Goal: Task Accomplishment & Management: Complete application form

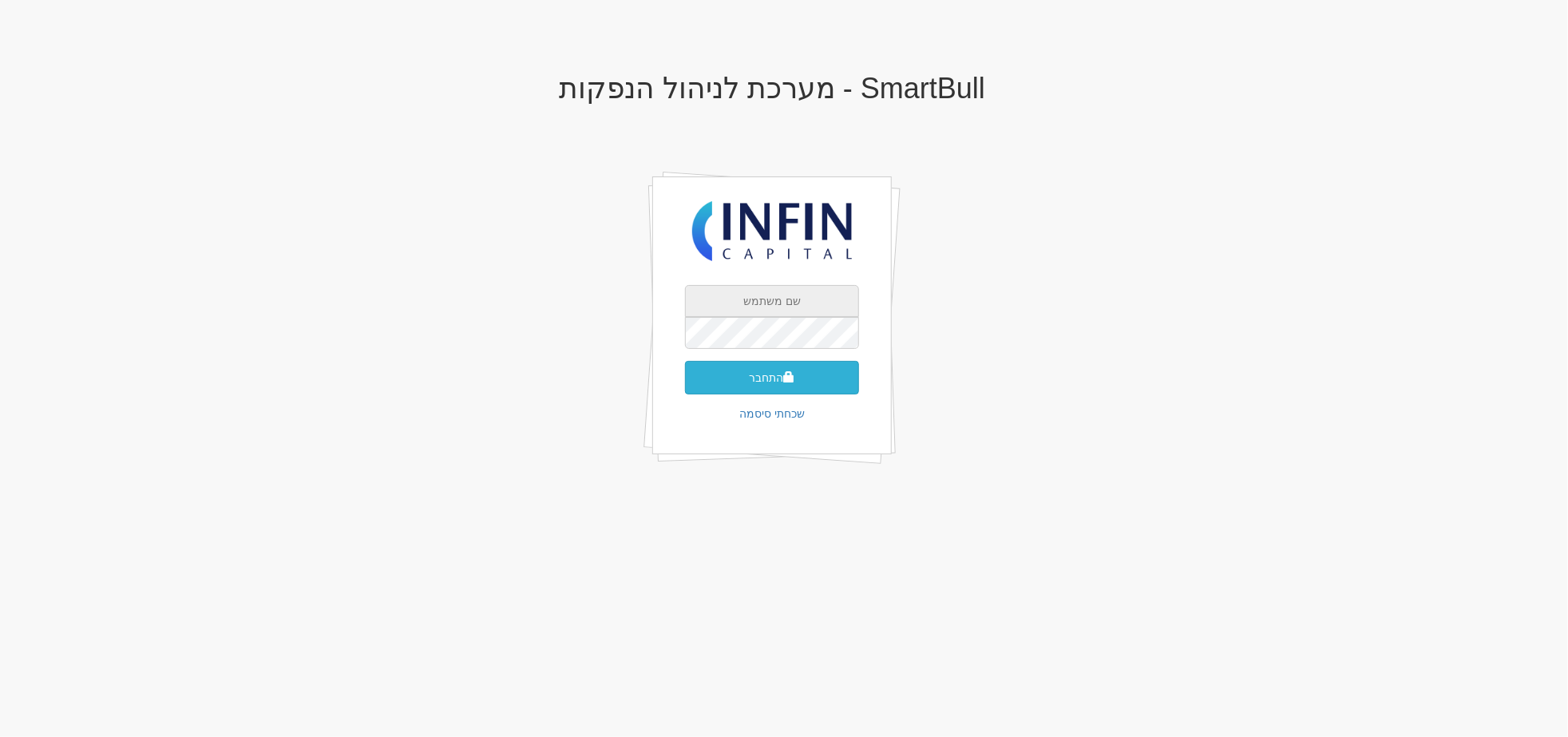
type input "[EMAIL_ADDRESS][DOMAIN_NAME]"
click at [751, 387] on button "התחבר" at bounding box center [772, 377] width 174 height 34
type input "280671"
click at [685, 384] on button "התחבר" at bounding box center [772, 401] width 174 height 34
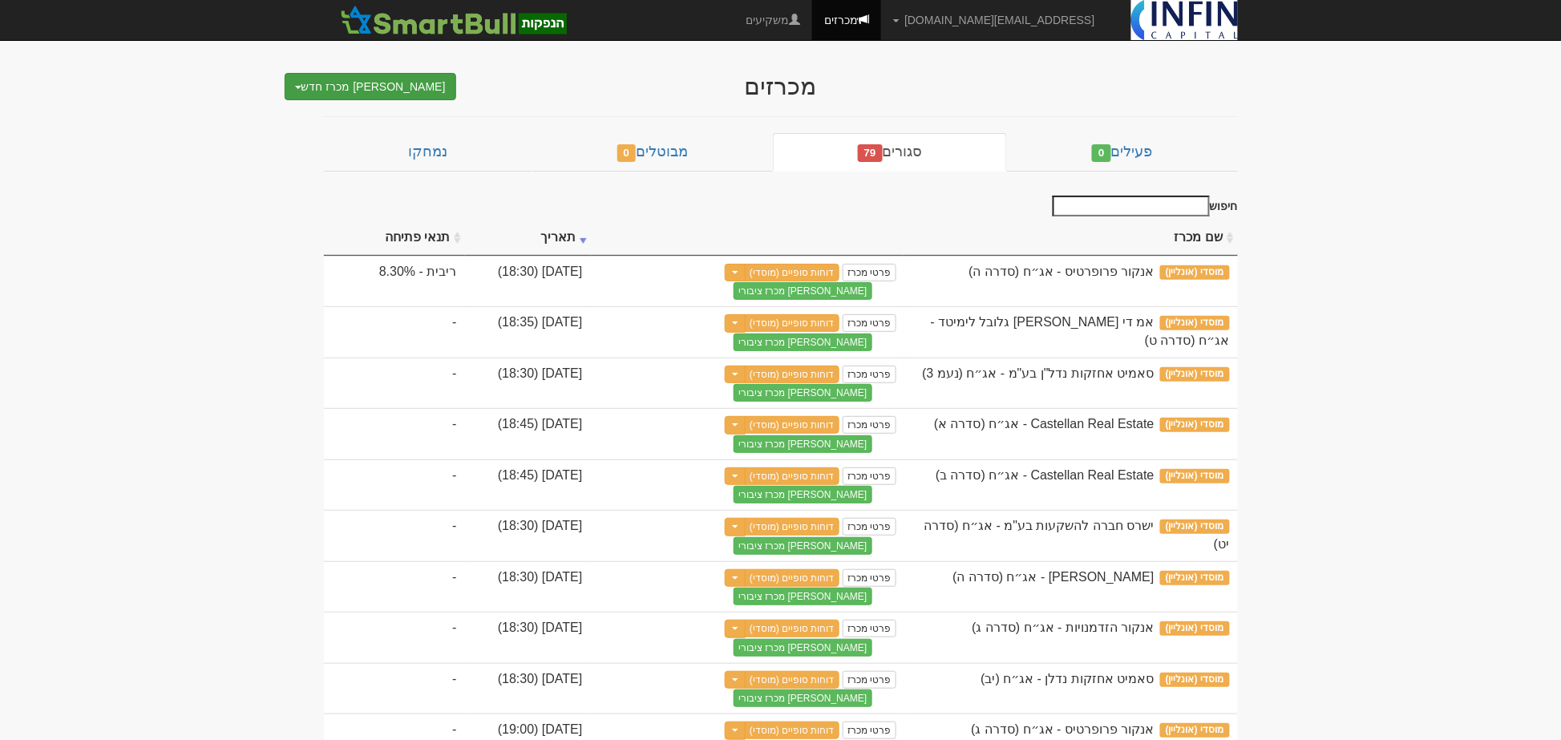
click at [413, 87] on button "צור מכרז חדש" at bounding box center [371, 86] width 172 height 27
click at [385, 119] on link "מוסדי" at bounding box center [368, 117] width 176 height 21
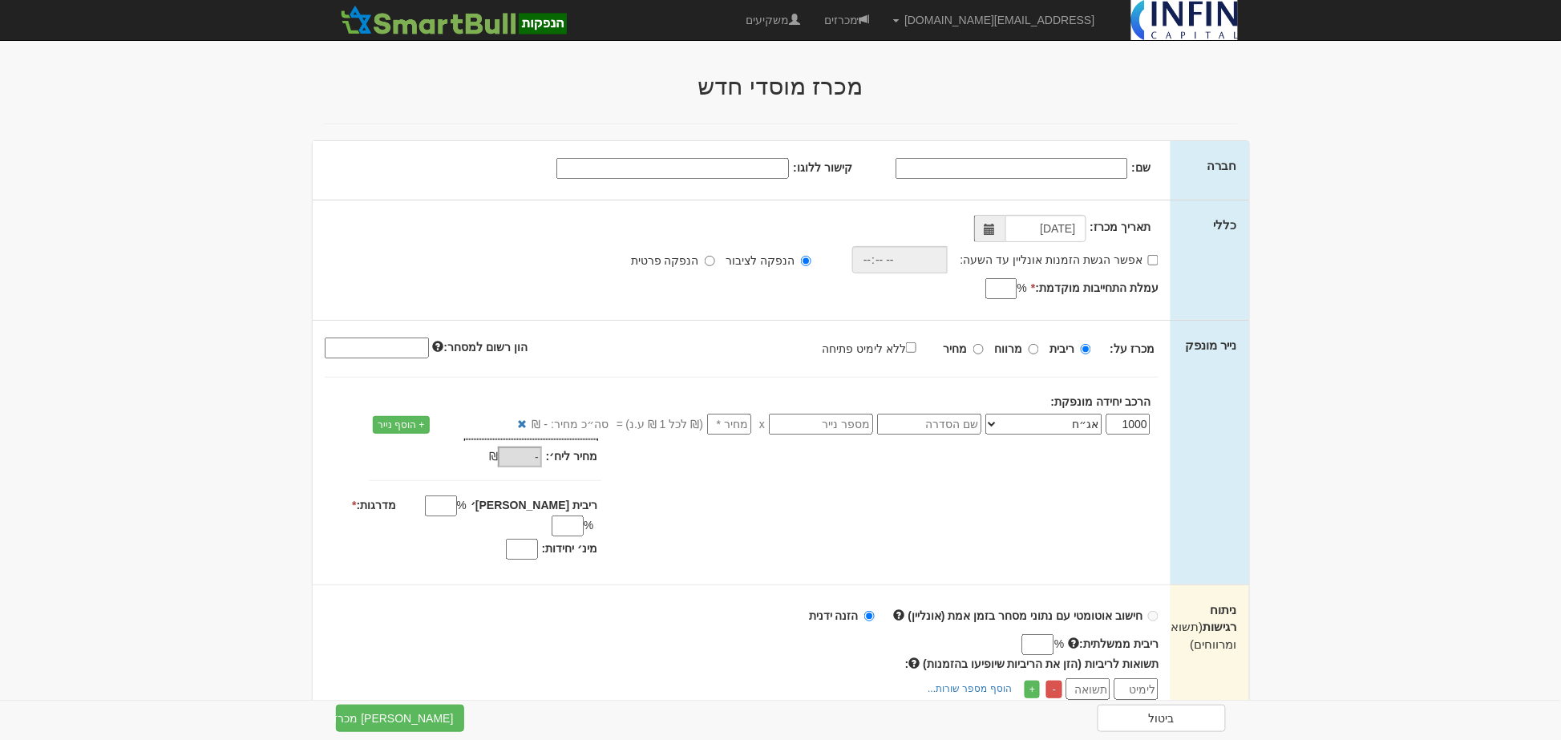
click at [1056, 173] on input "שם:" at bounding box center [1012, 168] width 233 height 21
type input "סאמיט אחזקות נדל"ן בע"מ"
click at [715, 166] on input "קישור ללוגו:" at bounding box center [672, 168] width 233 height 21
click at [997, 237] on span at bounding box center [989, 228] width 31 height 27
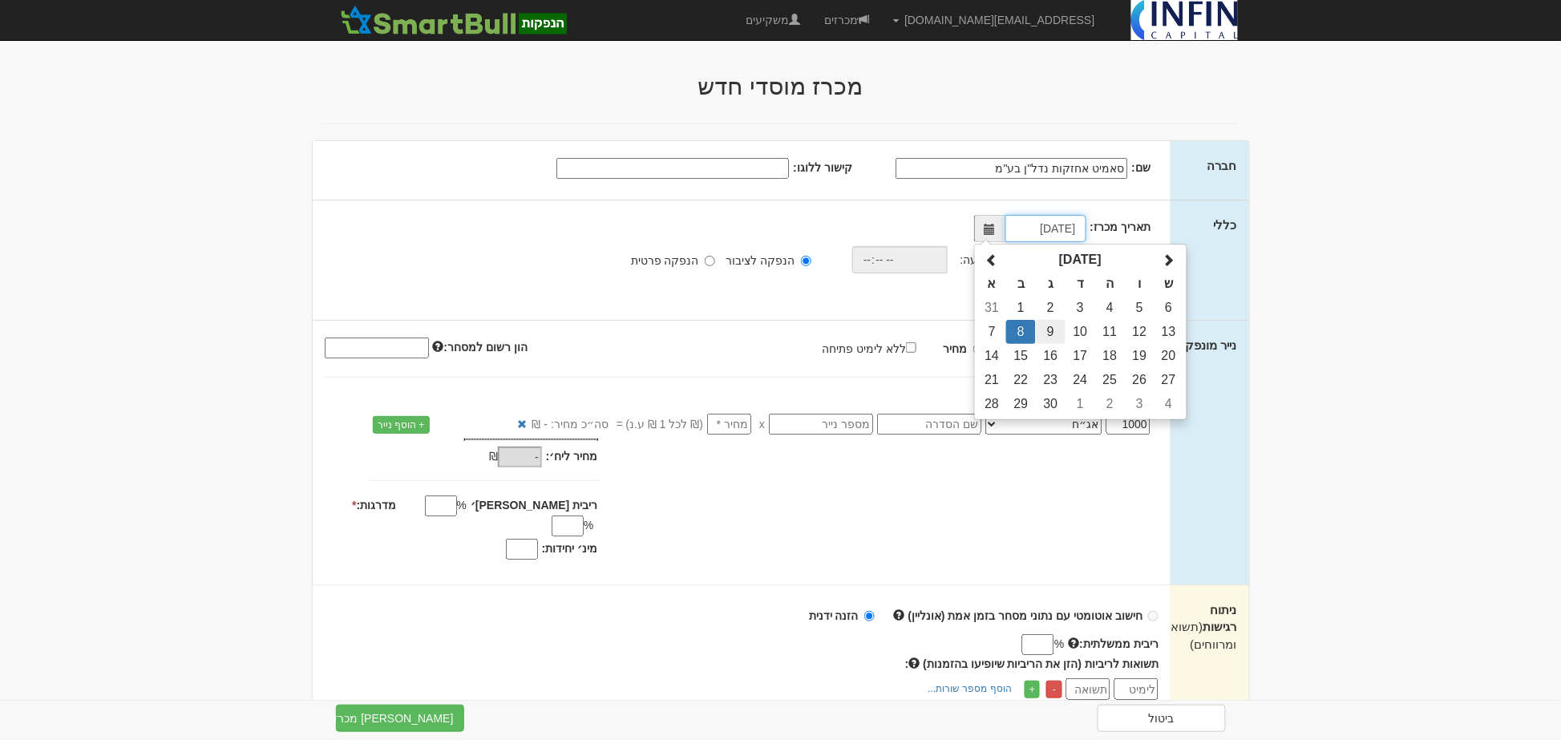
click at [1046, 334] on td "9" at bounding box center [1051, 332] width 30 height 24
type input "09/09/2025"
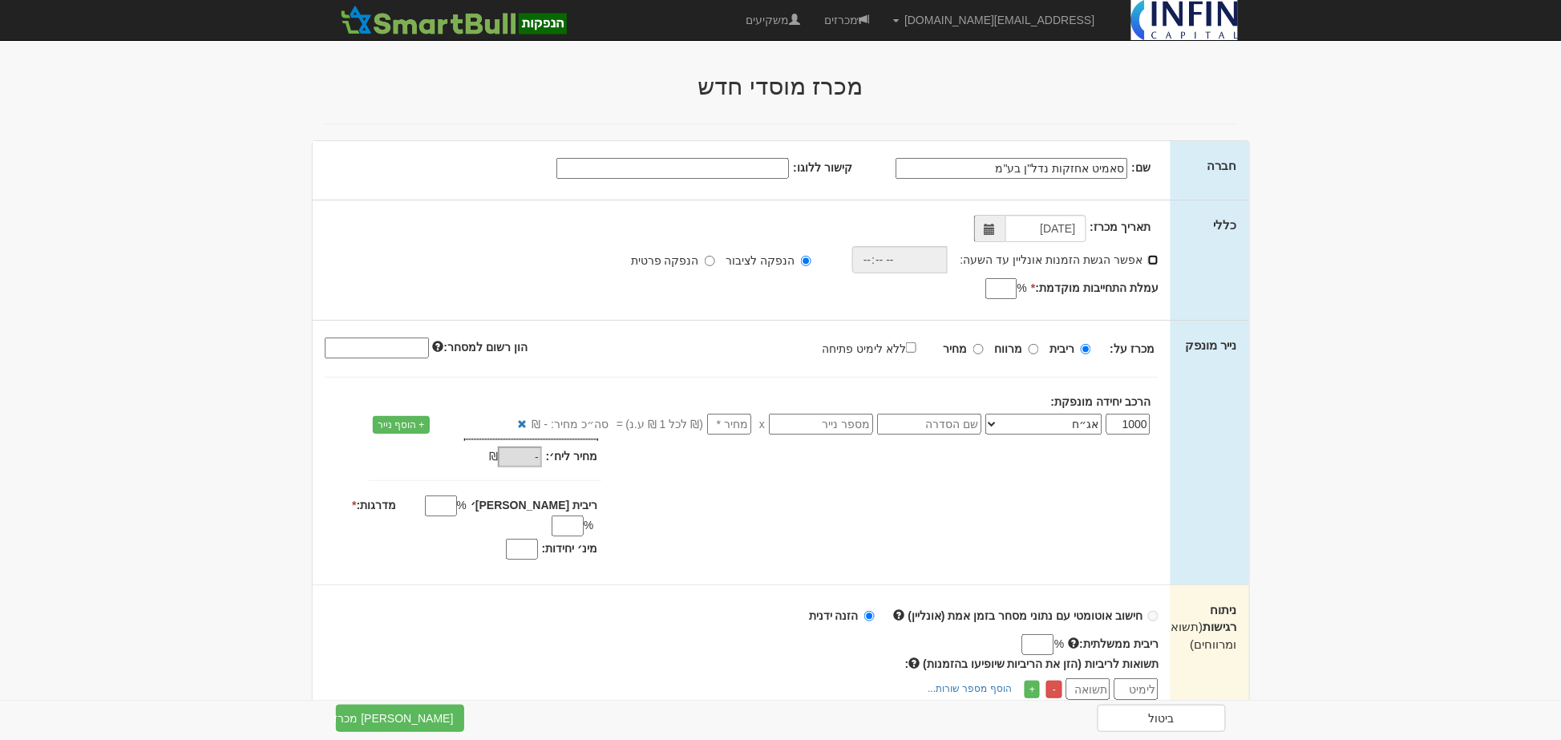
click at [1151, 261] on input "אפשר הגשת הזמנות אונליין עד השעה:" at bounding box center [1153, 260] width 10 height 10
checkbox input "true"
click at [910, 257] on input "time" at bounding box center [895, 259] width 95 height 27
type input "18:30"
click at [918, 310] on div "תאריך מכרז: 09/09/2025 אפשר הגשת הזמנות אונליין עד השעה: * 18:30 * %" at bounding box center [742, 259] width 859 height 119
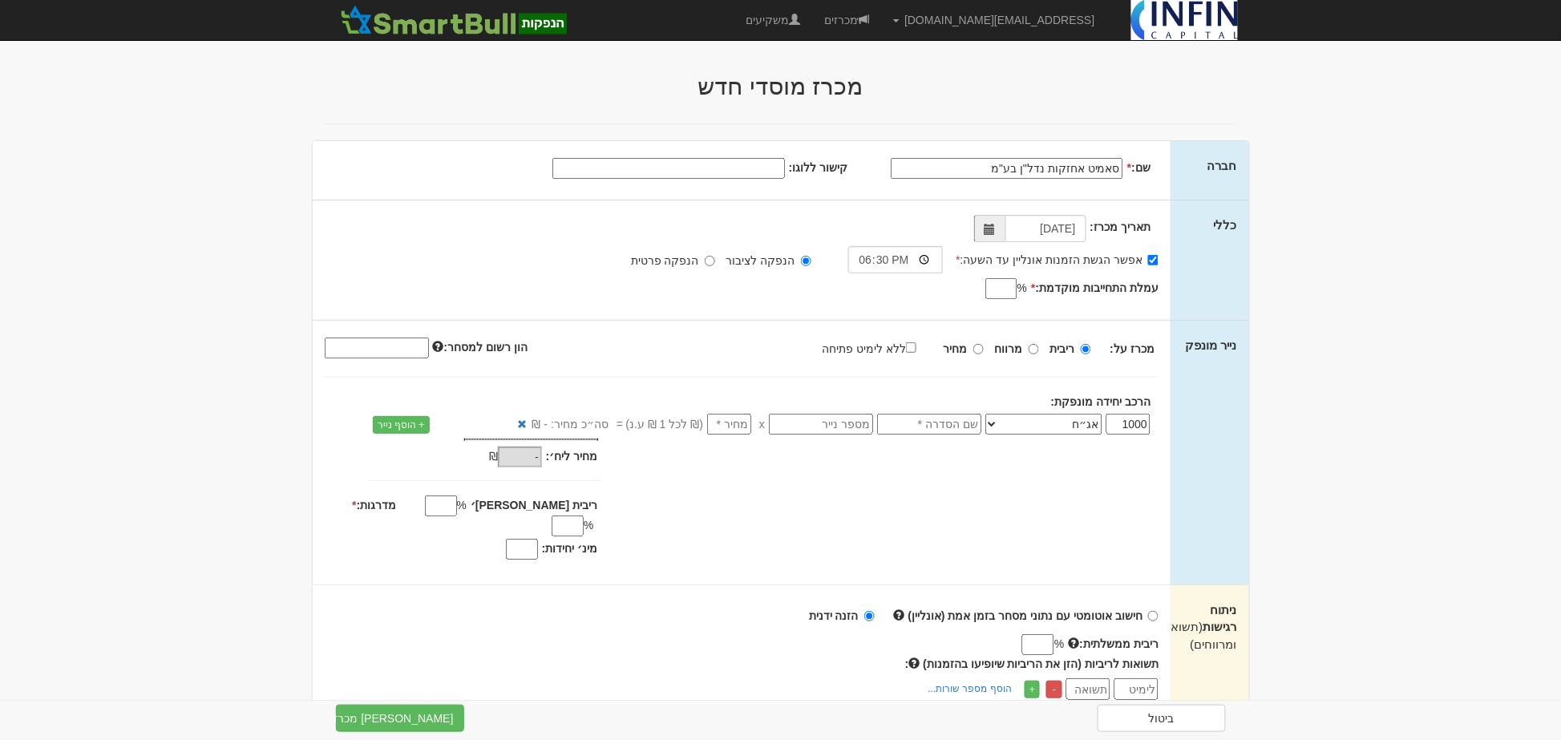
click at [997, 289] on input "עמלת התחייבות מוקדמת: *" at bounding box center [1001, 288] width 32 height 21
type input "0.8"
click at [921, 302] on div "תאריך מכרז: 09/09/2025 אפשר הגשת הזמנות אונליין עד השעה: * 18:30 * % 0.8" at bounding box center [742, 259] width 859 height 119
click at [953, 421] on input "text" at bounding box center [929, 424] width 104 height 21
type input "סדרה יד"
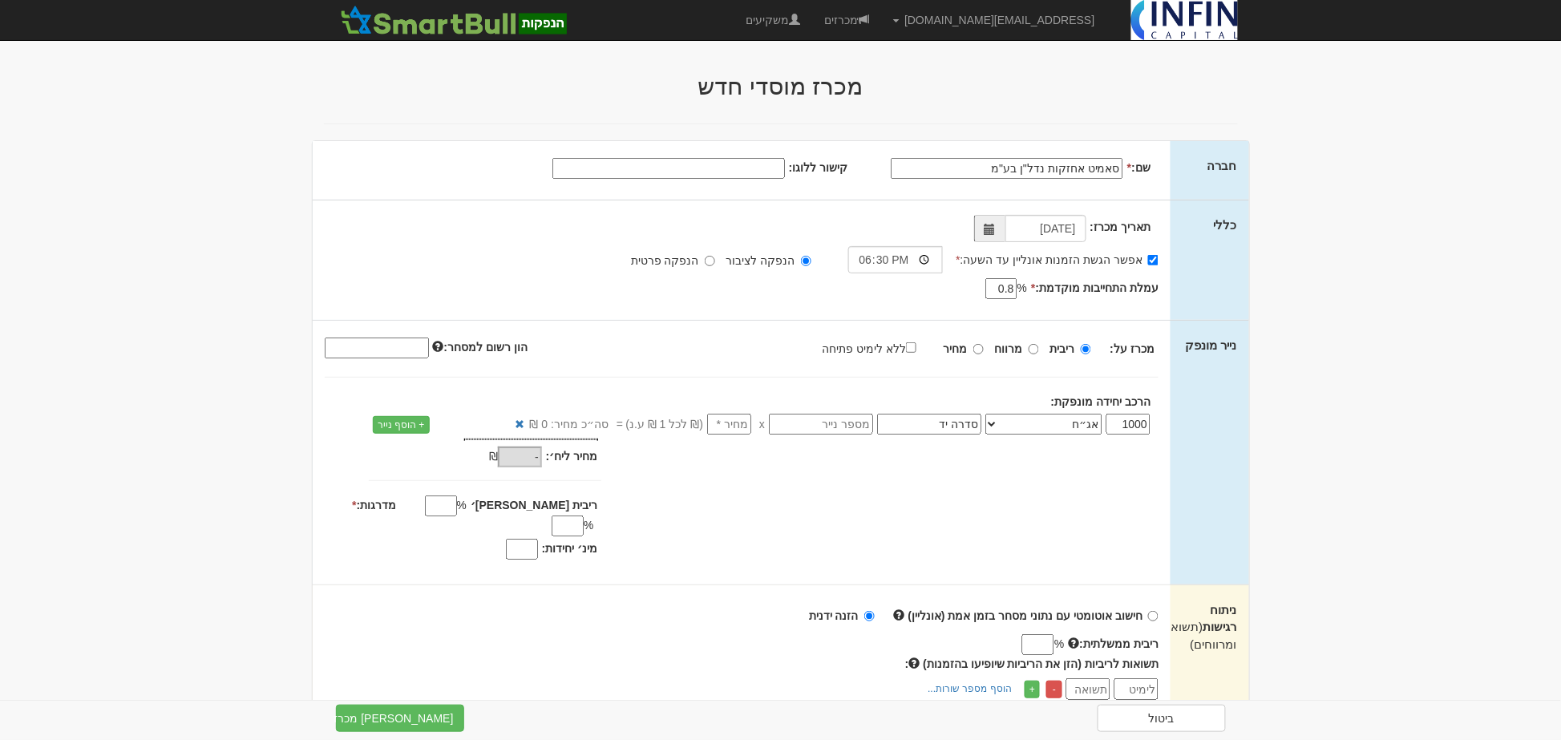
click at [731, 427] on input "number" at bounding box center [729, 424] width 44 height 21
type input "1"
type input "1,000"
click at [457, 509] on input "ריבית מקס׳" at bounding box center [441, 506] width 32 height 21
click at [457, 508] on input "ריבית מקס׳" at bounding box center [441, 506] width 32 height 21
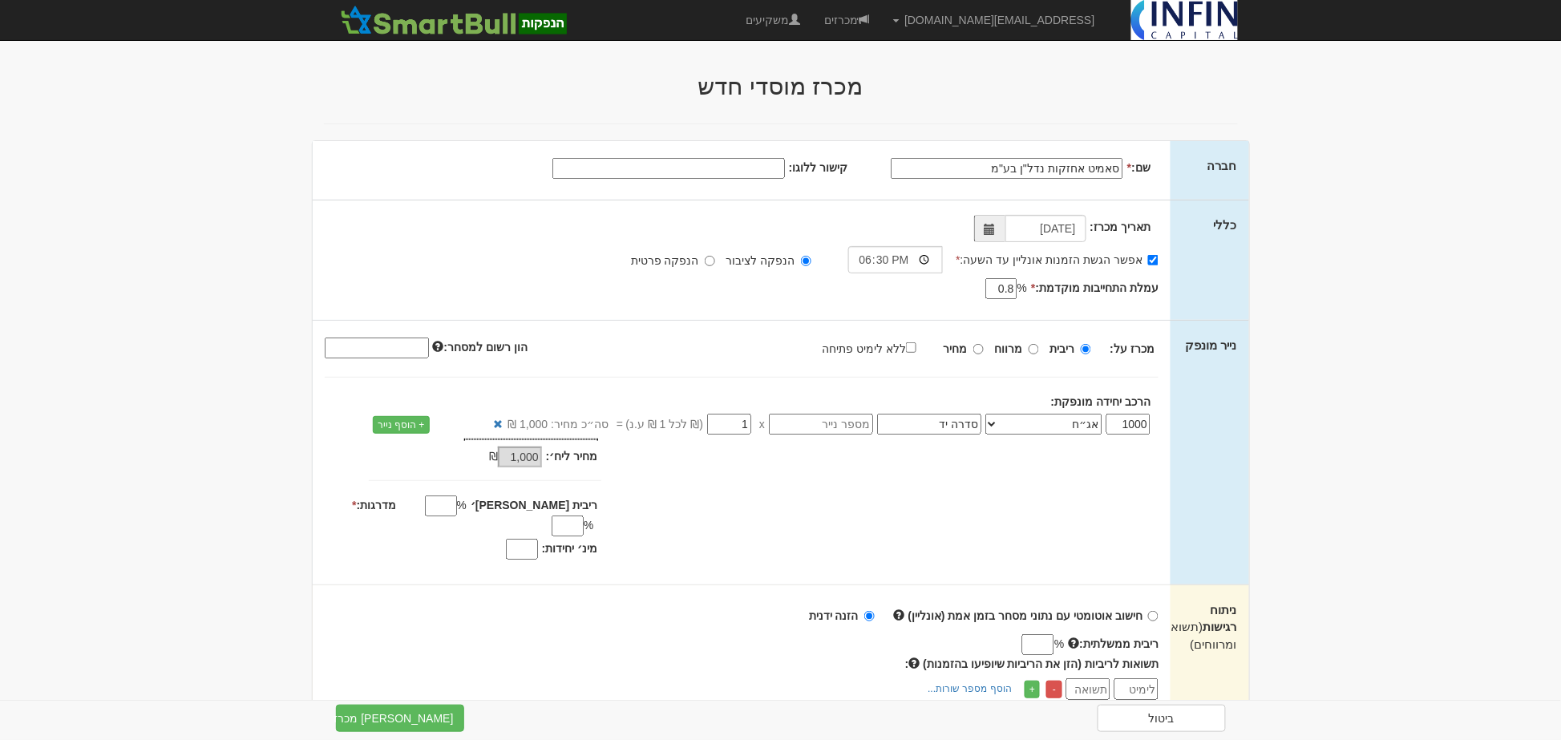
click at [645, 524] on div "מחיר מינ׳: 1,000 ₪ * %" at bounding box center [742, 502] width 859 height 126
click at [552, 516] on input "מדרגות: *" at bounding box center [568, 526] width 32 height 21
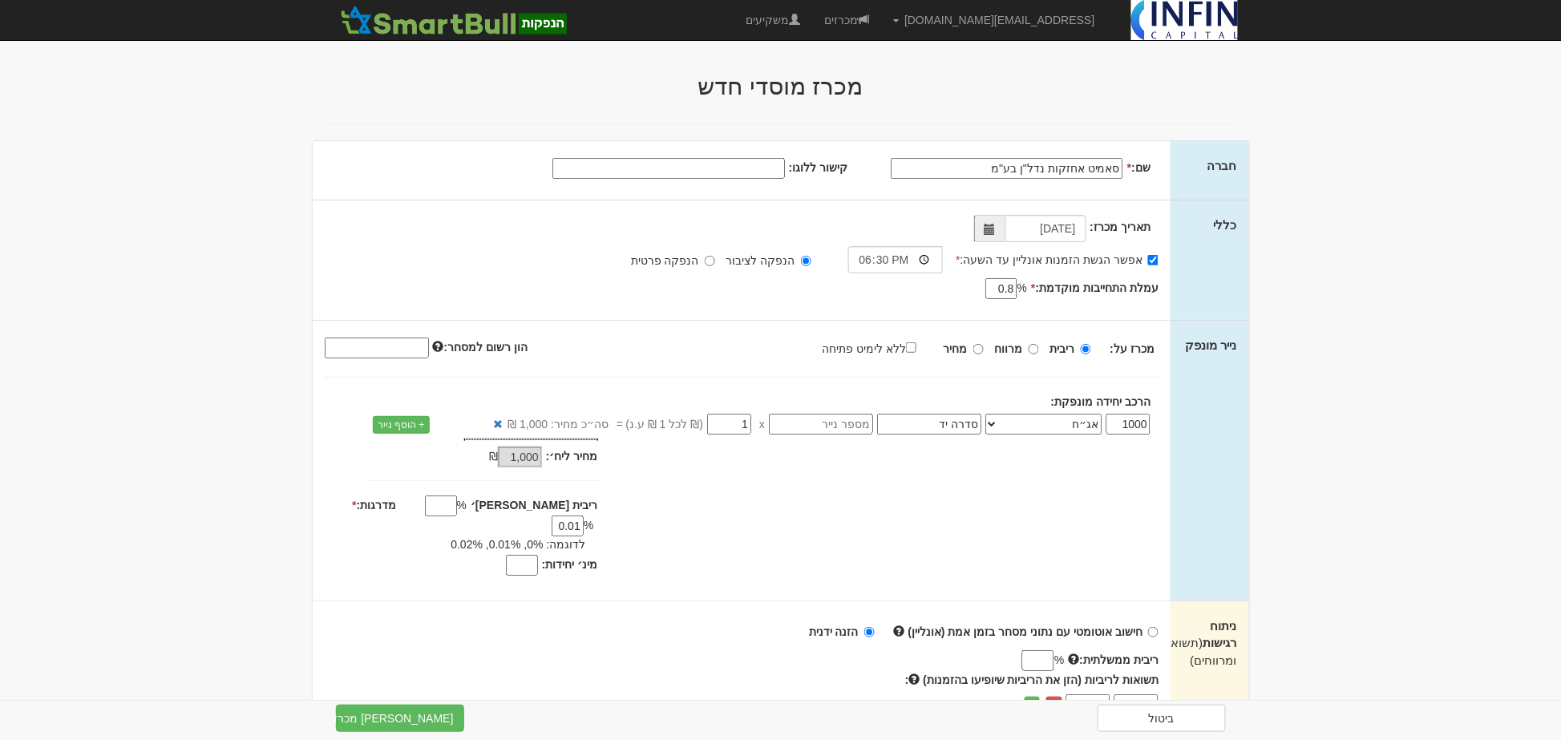
type input "0.01"
click at [531, 555] on input "מינ׳ יחידות:" at bounding box center [522, 565] width 32 height 21
type input "800"
click at [698, 543] on div "מחיר מינ׳: 1,000 ₪ * %" at bounding box center [742, 510] width 859 height 142
click at [457, 508] on input "ריבית מקס׳" at bounding box center [441, 506] width 32 height 21
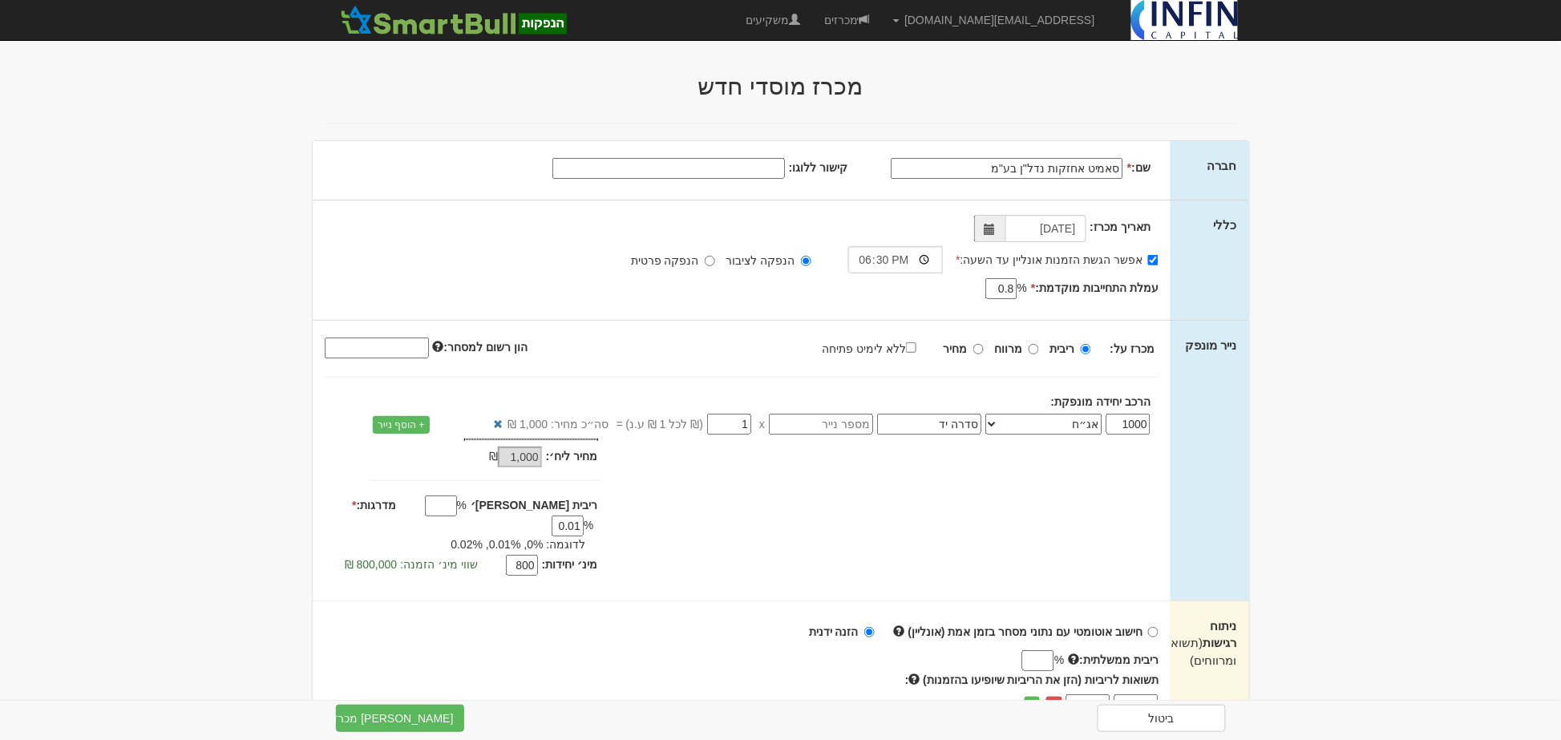
click at [633, 556] on div "מחיר מינ׳: 1,000 ₪ * %" at bounding box center [742, 510] width 859 height 142
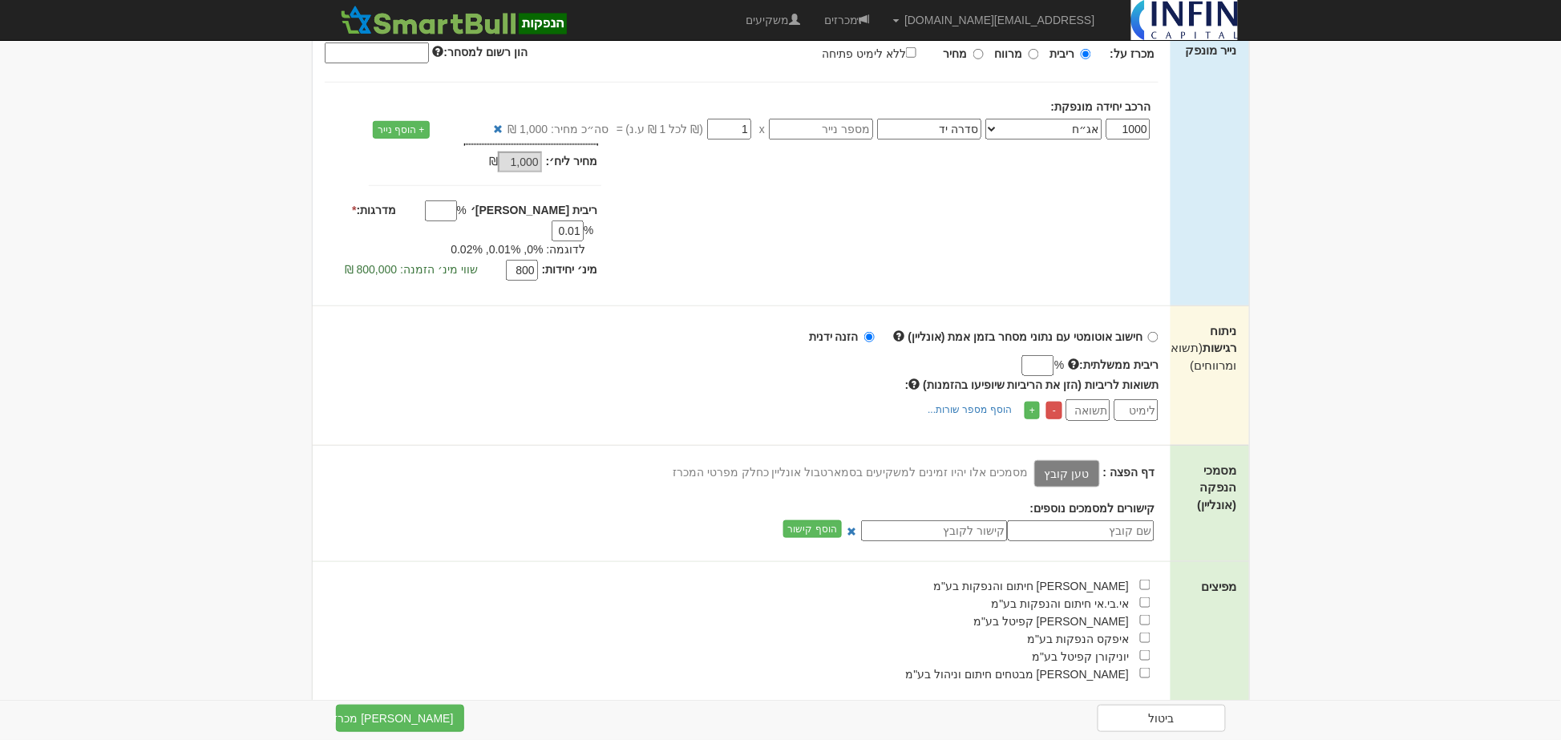
scroll to position [306, 0]
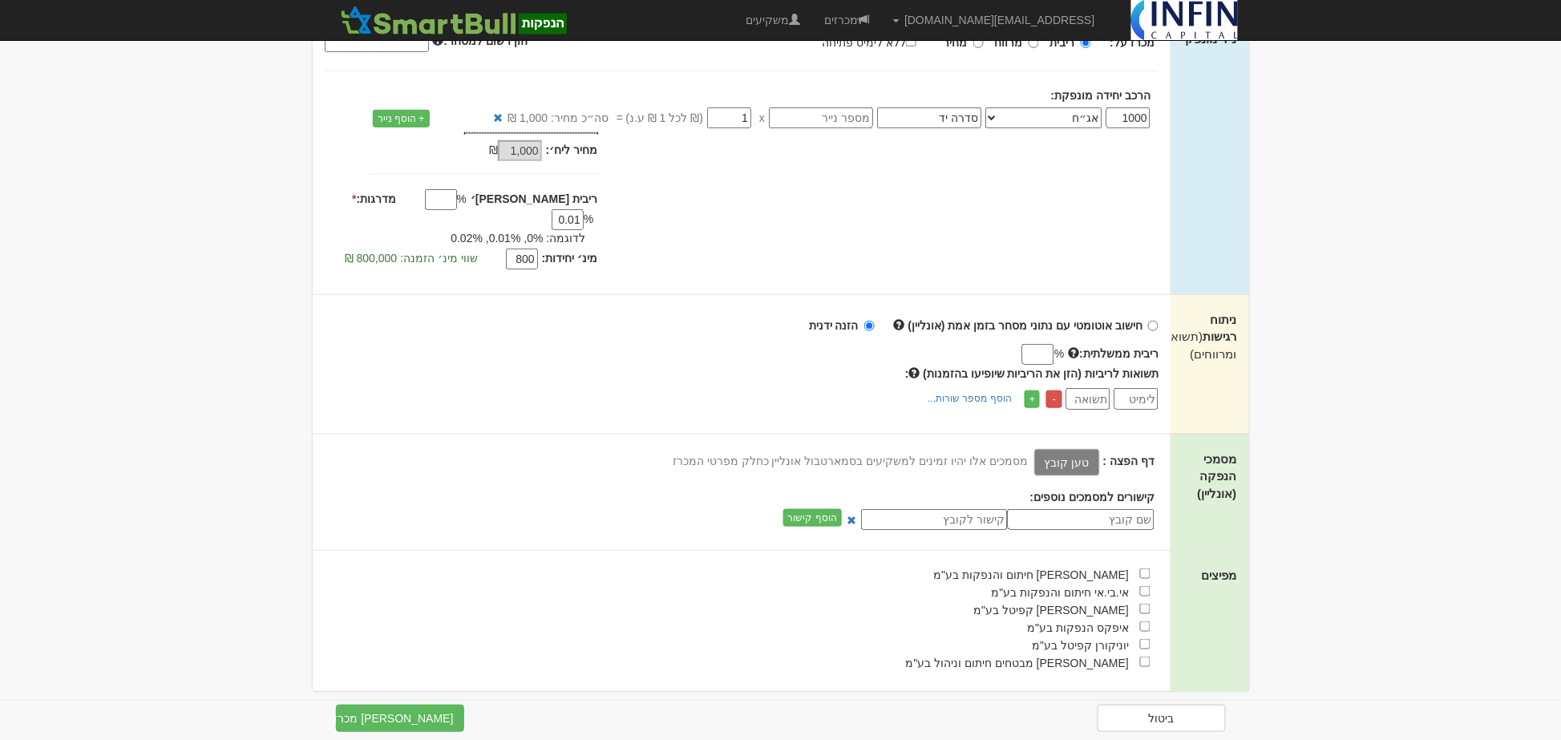
click at [1055, 509] on input "text" at bounding box center [1081, 519] width 147 height 21
click at [1147, 604] on input "checkbox" at bounding box center [1145, 609] width 10 height 10
checkbox input "true"
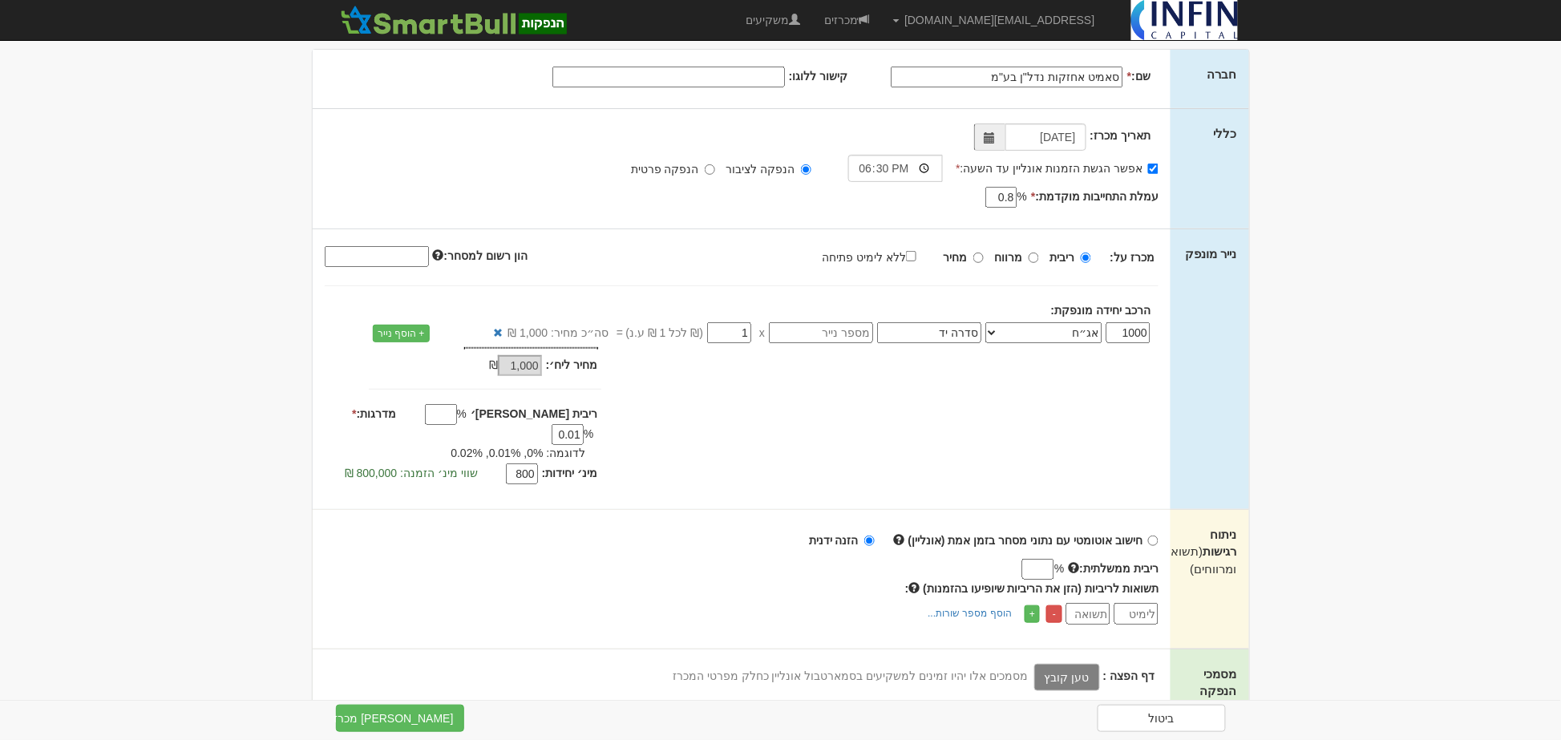
scroll to position [38, 0]
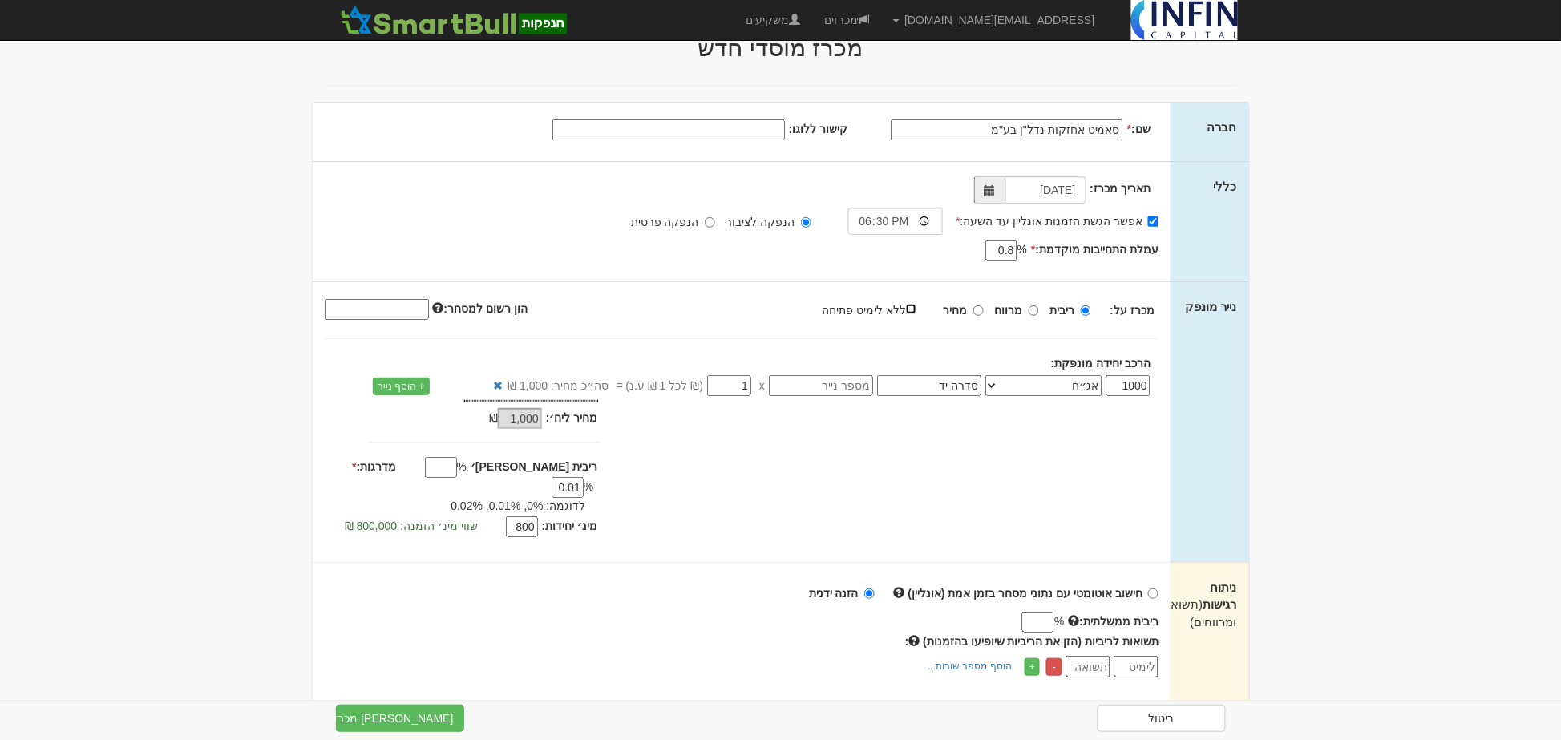
click at [917, 314] on input "ללא לימיט פתיחה" at bounding box center [911, 309] width 10 height 10
checkbox input "true"
click at [1088, 308] on input "ריבית" at bounding box center [1086, 311] width 10 height 10
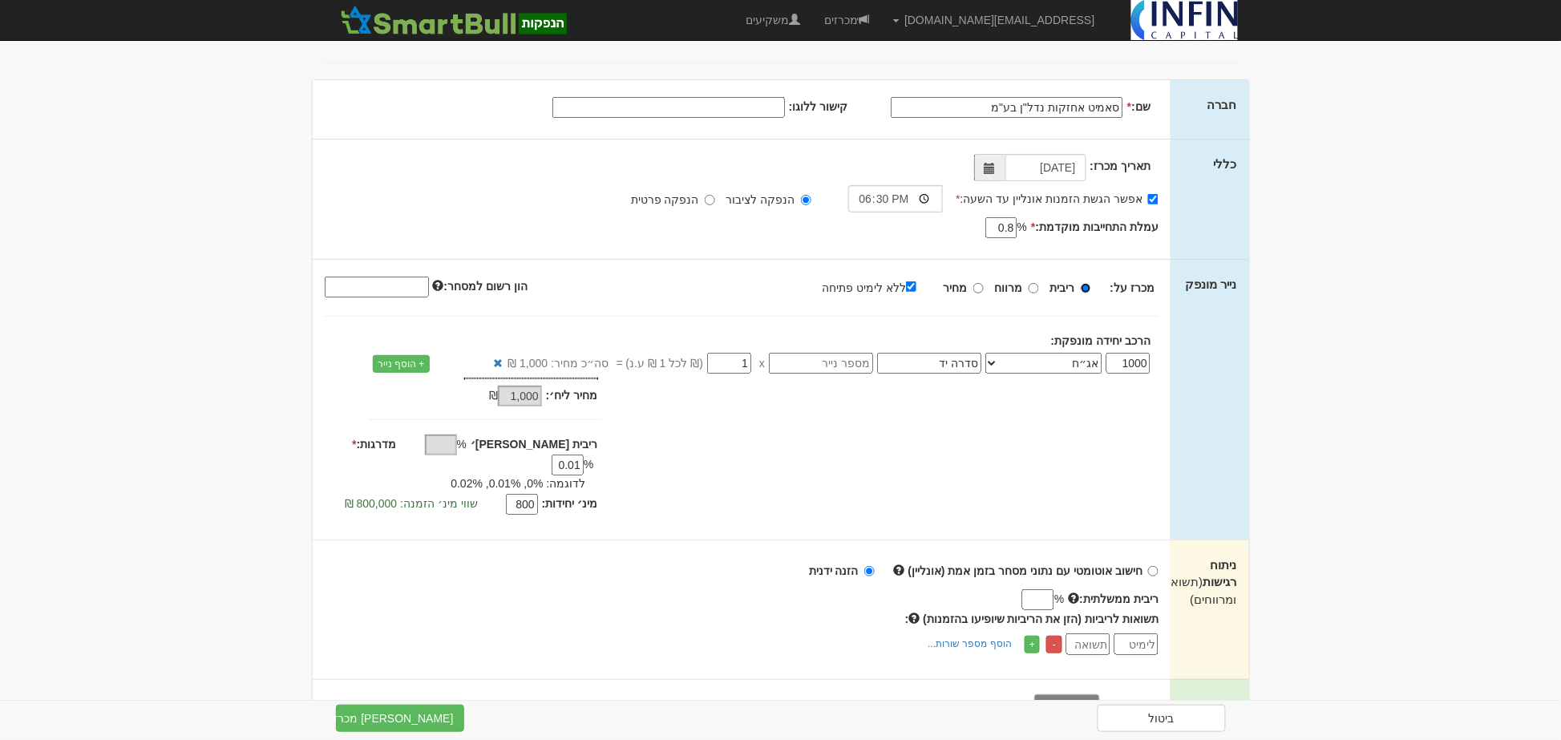
scroll to position [0, 0]
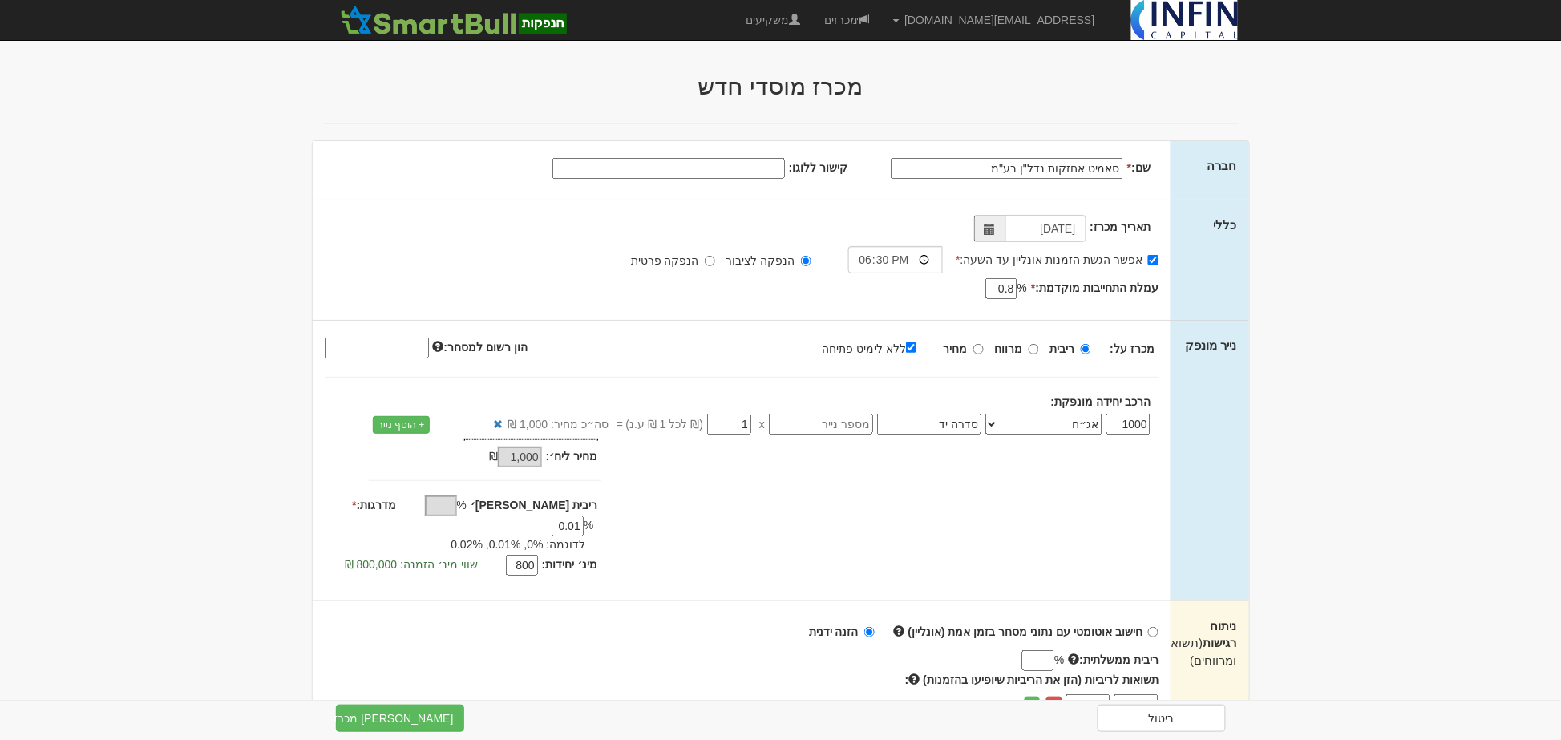
click at [730, 172] on input "קישור ללוגו:" at bounding box center [668, 168] width 233 height 21
click at [752, 161] on input "קישור ללוגו:" at bounding box center [668, 168] width 233 height 21
paste input "https://maya.tase.co.il/documents/logos/he-IL/001060.jpg"
type input "https://maya.tase.co.il/documents/logos/he-IL/001060.jpg"
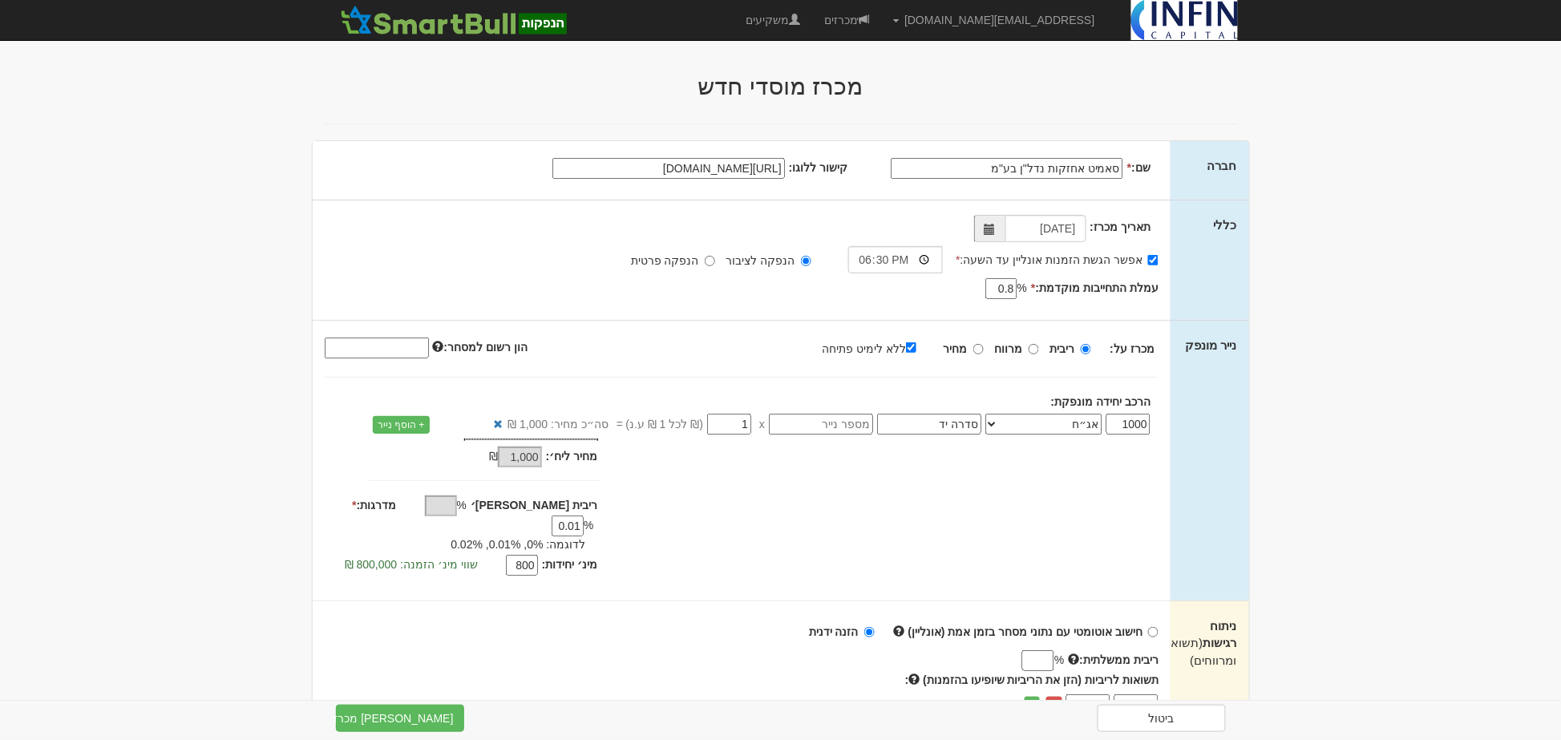
click at [602, 218] on div "אפשר הגשת הזמנות אונליין עד השעה: * 18:30 הנפקה לציבור הנפקה פרטית * %" at bounding box center [742, 244] width 835 height 59
click at [451, 715] on button "צור מכרז" at bounding box center [400, 718] width 128 height 27
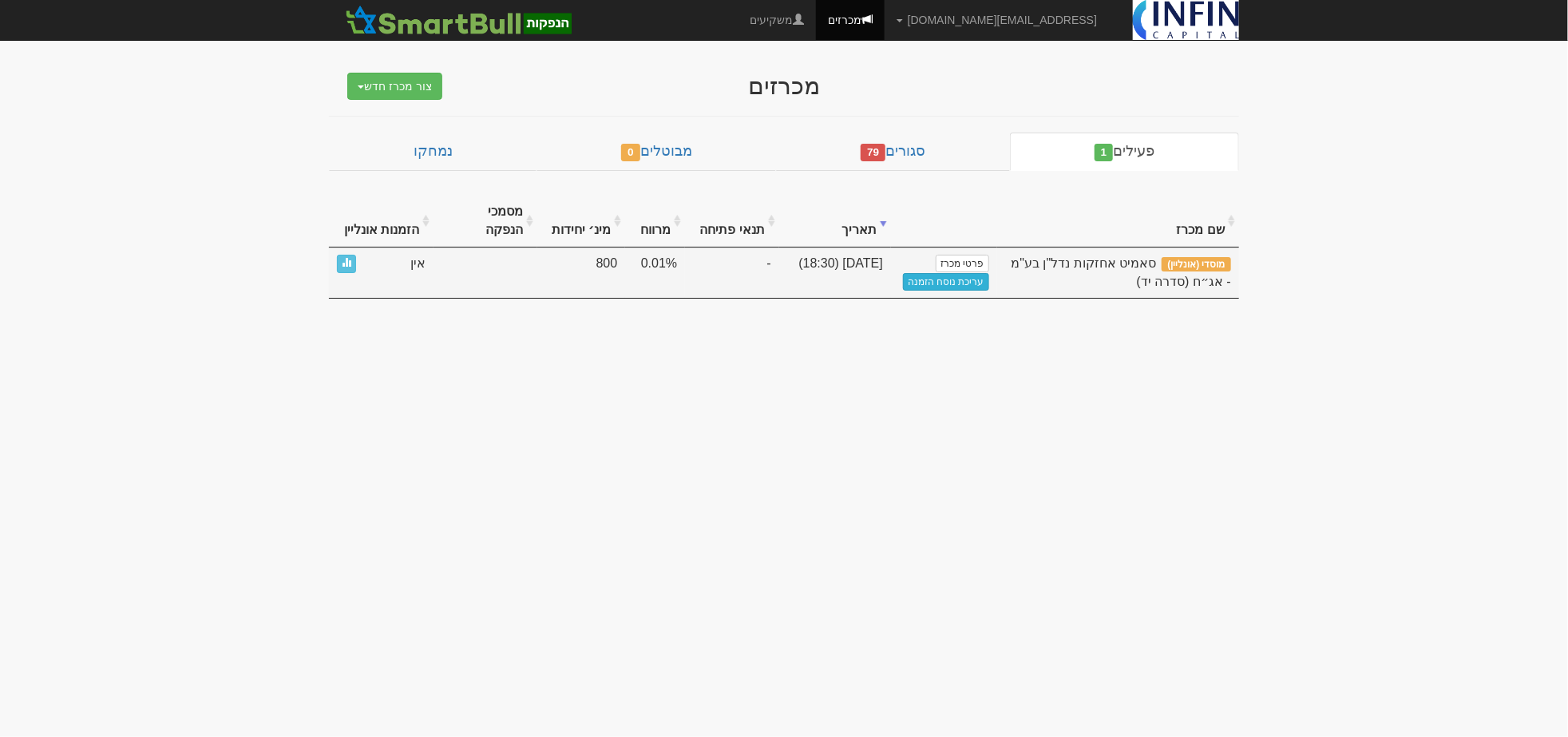
click at [943, 273] on link "עריכת נוסח הזמנה" at bounding box center [946, 282] width 87 height 18
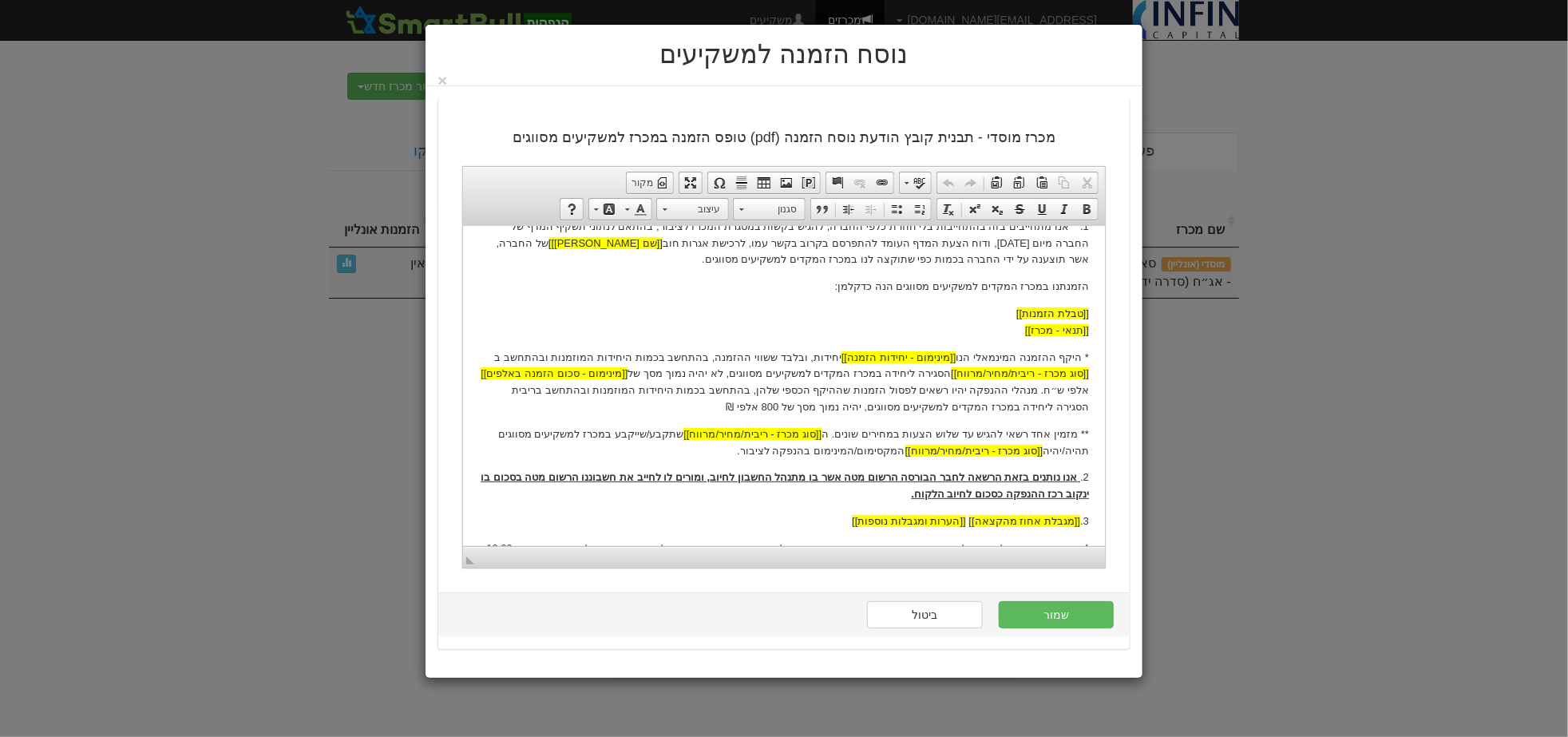
scroll to position [266, 0]
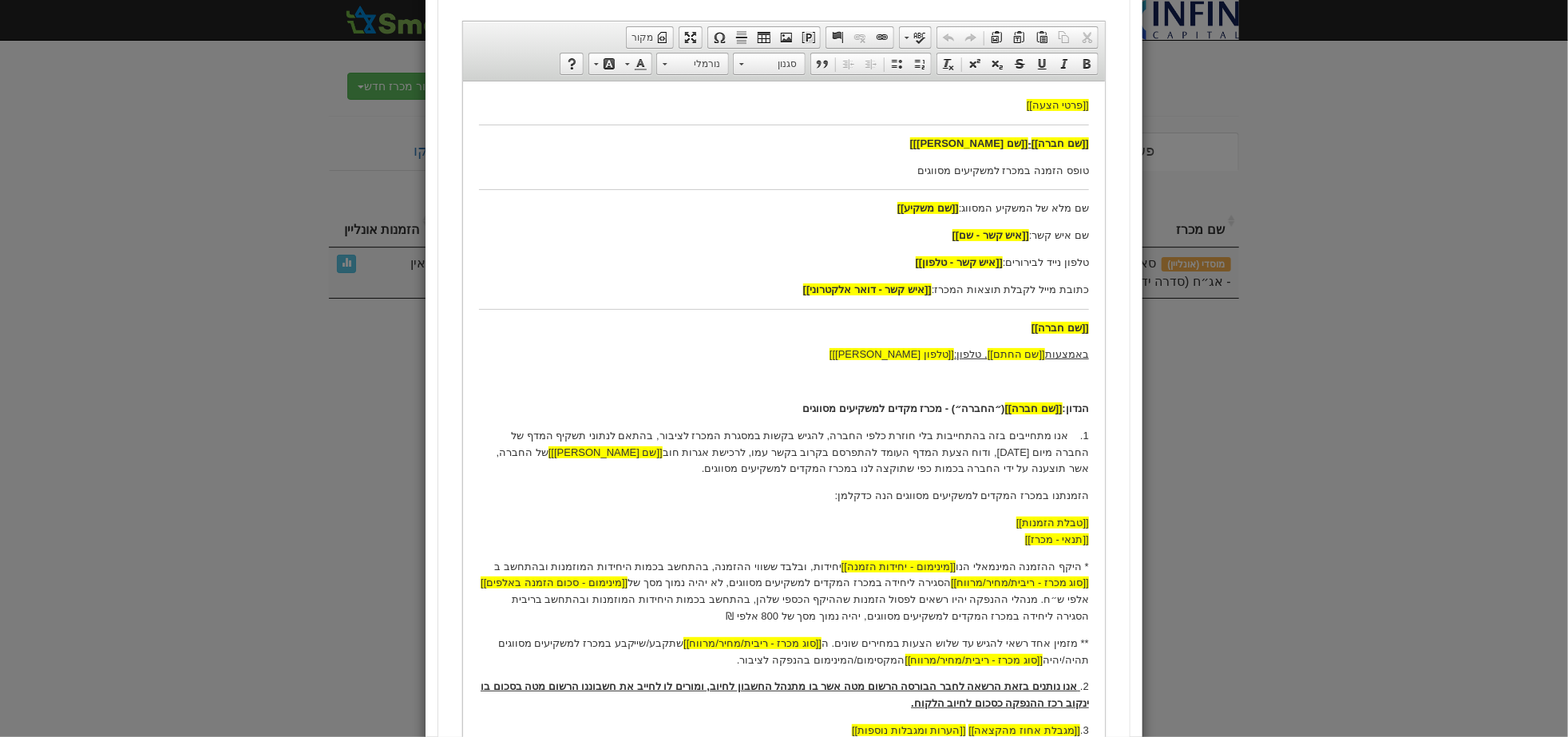
scroll to position [177, 0]
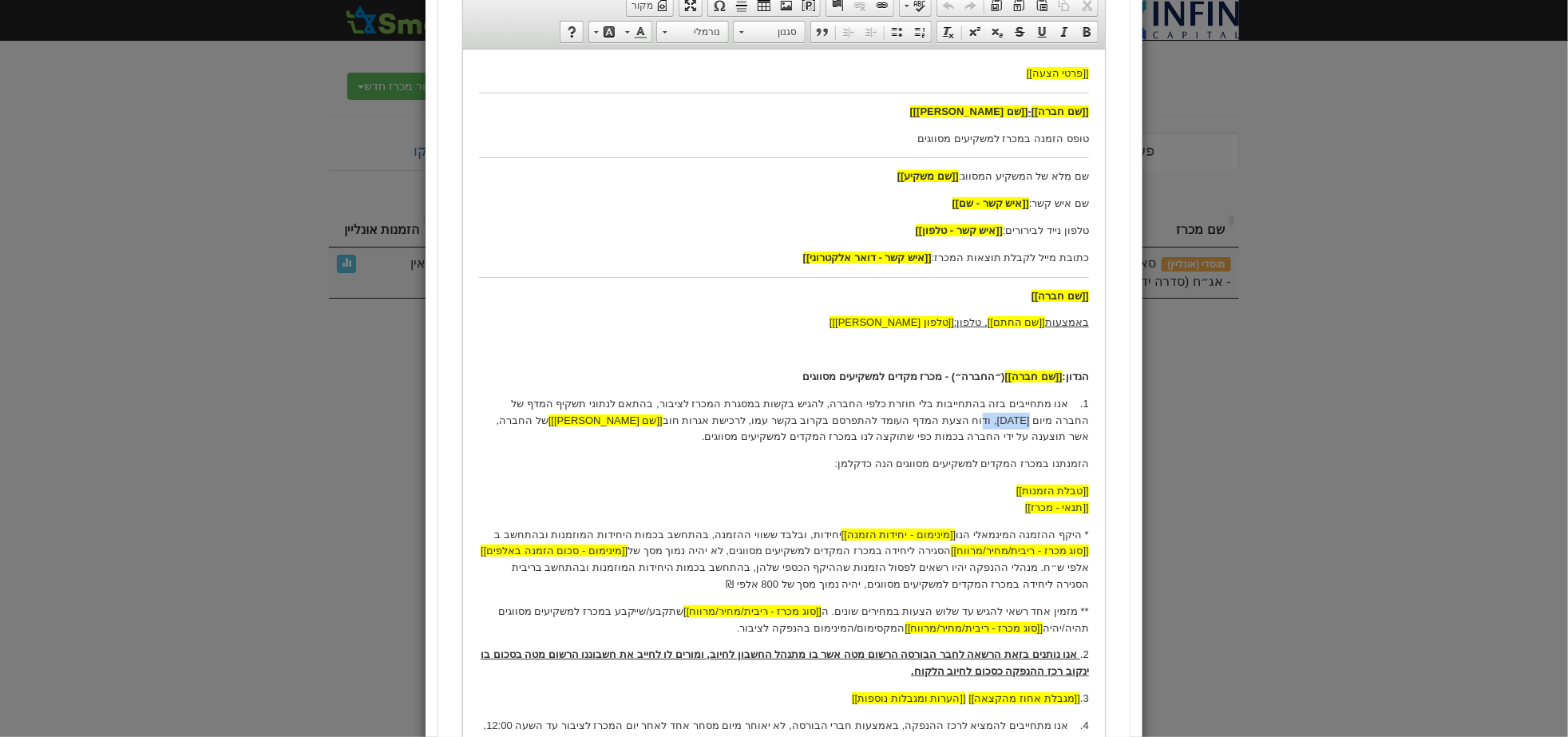
drag, startPoint x: 1037, startPoint y: 418, endPoint x: 1085, endPoint y: 425, distance: 48.5
click at [1085, 425] on p "1. אנו מתחייבים בזה בהתחייבות בלי חוזרת כלפי החברה, להגיש בקשות במסגרת המכרז לצ…" at bounding box center [783, 420] width 610 height 50
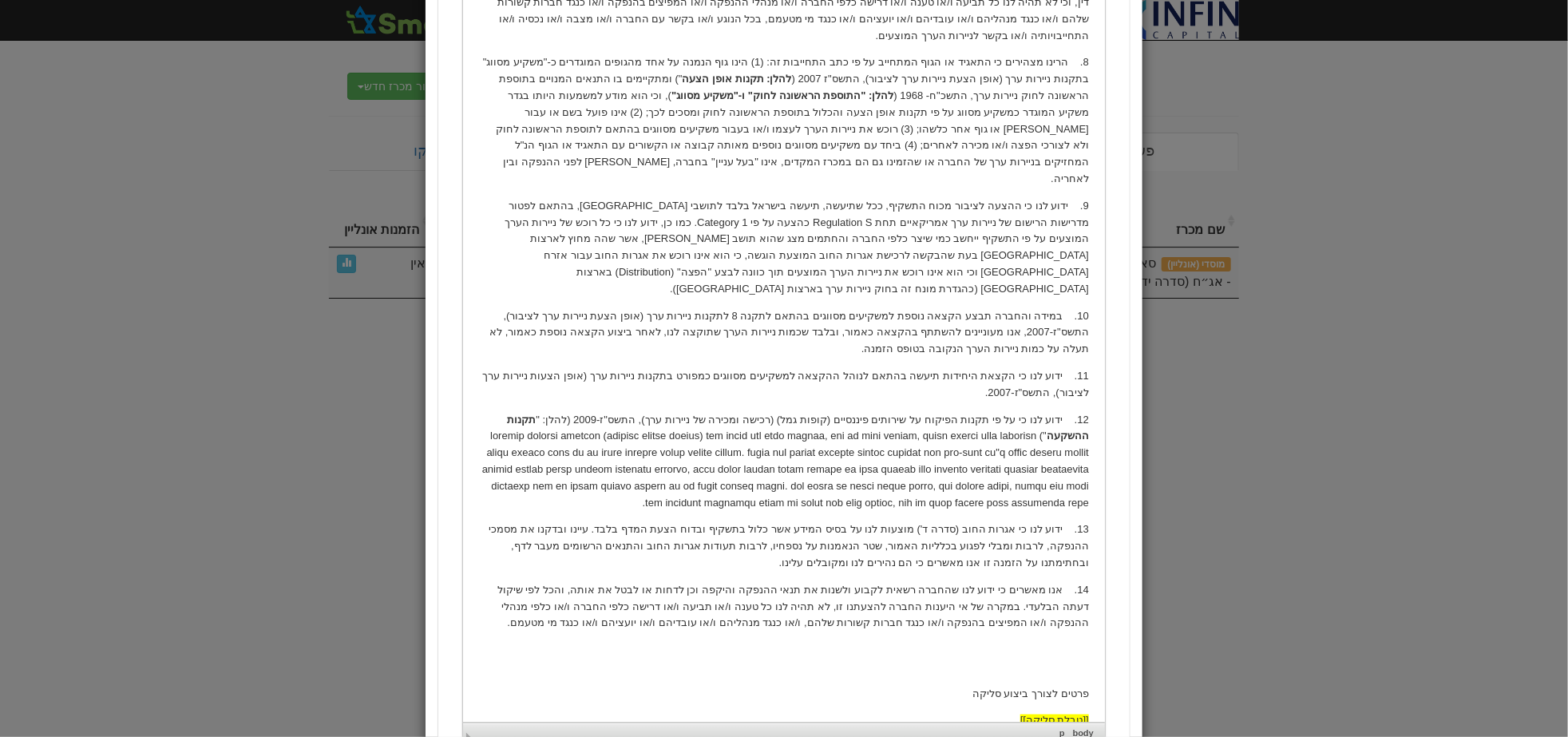
scroll to position [1207, 0]
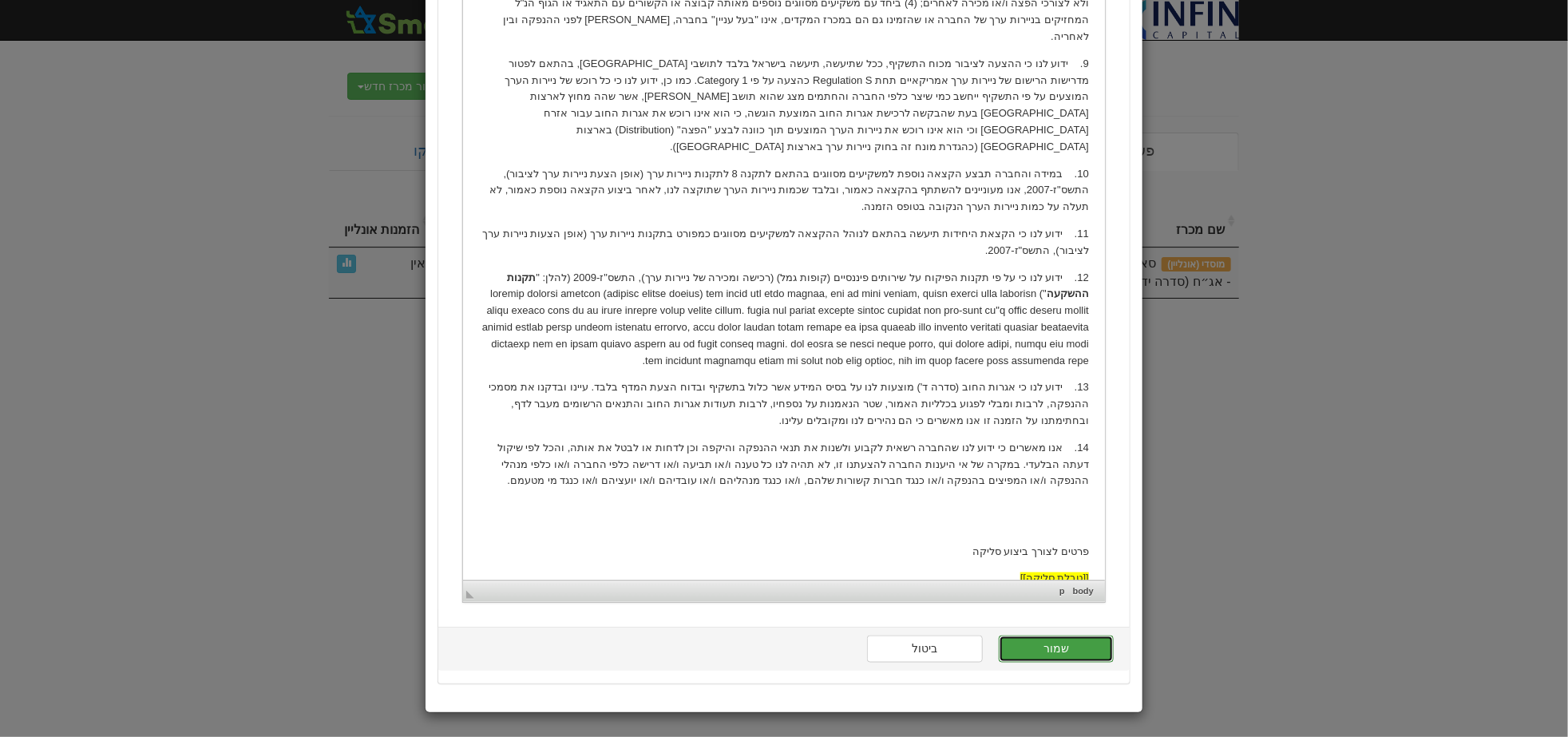
click at [1044, 642] on button "שמור" at bounding box center [1055, 648] width 114 height 27
